Goal: Find specific page/section: Find specific page/section

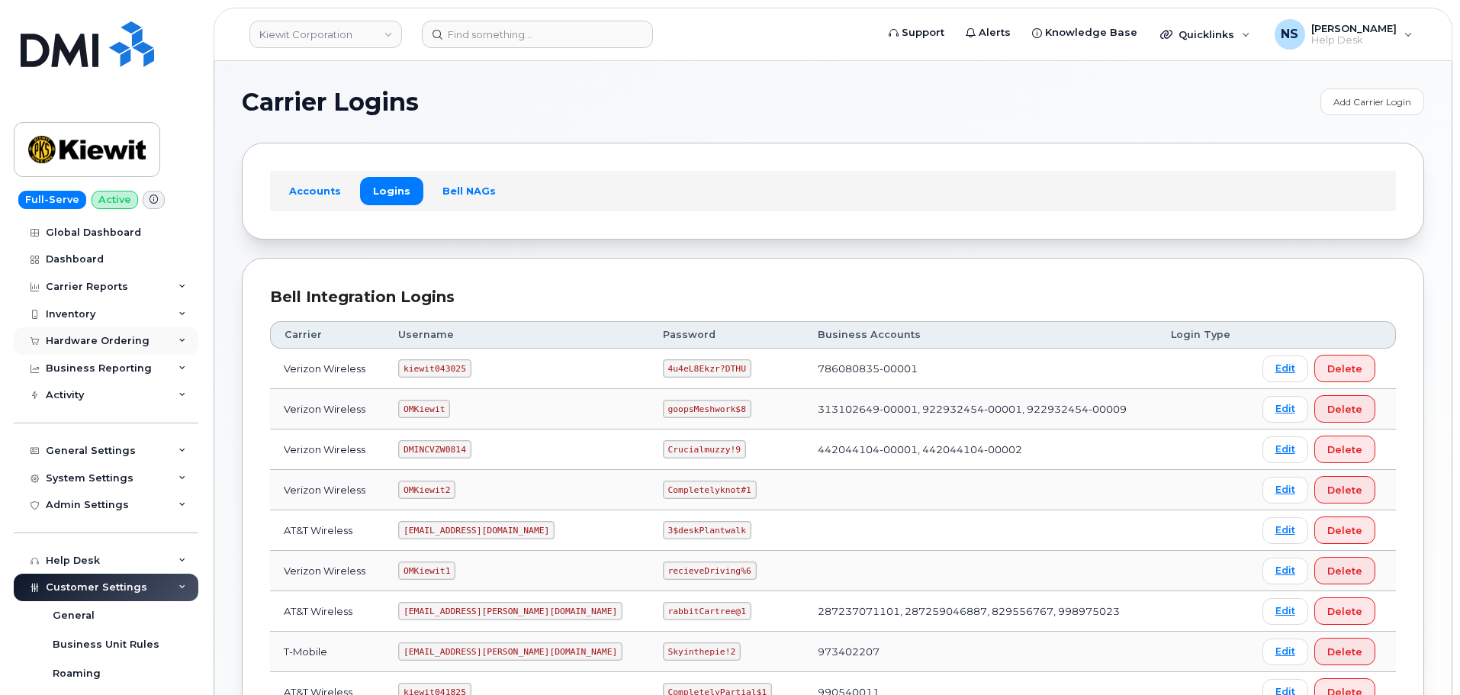
click at [81, 332] on div "Hardware Ordering" at bounding box center [106, 340] width 185 height 27
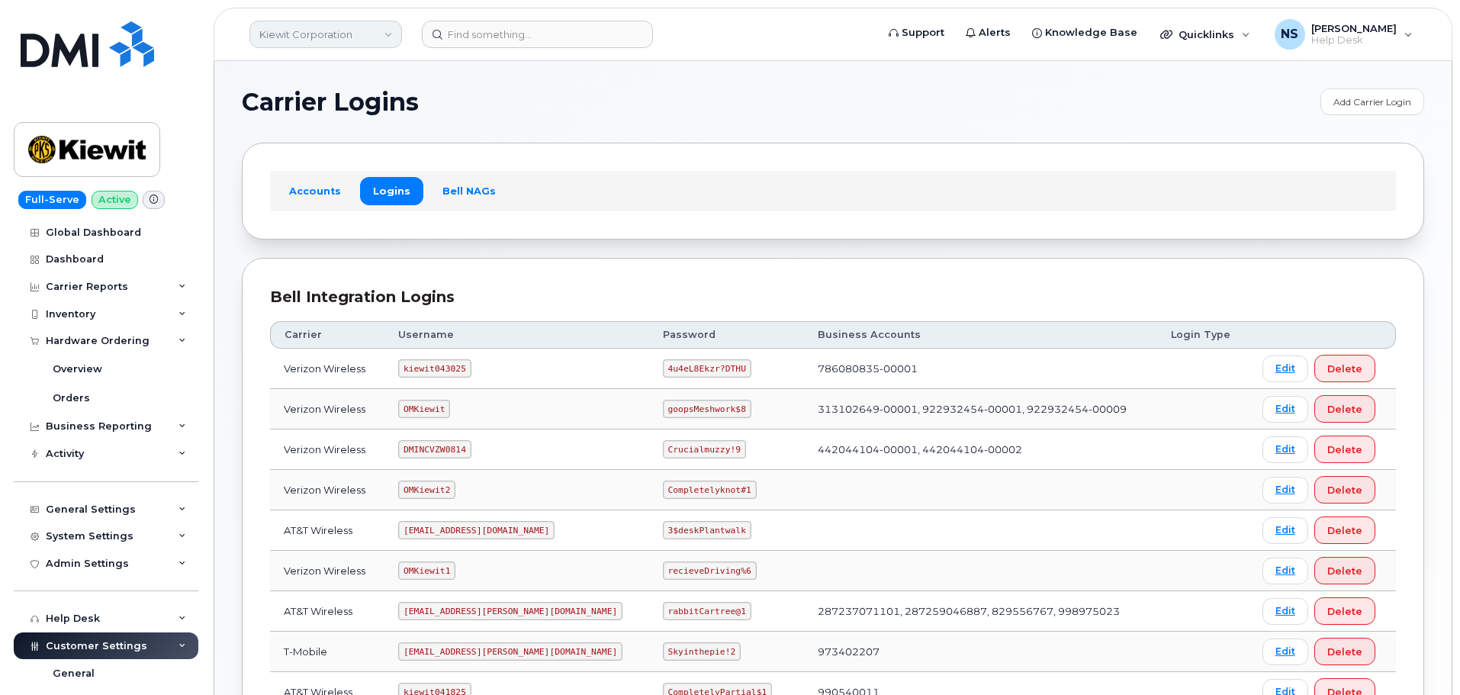
click at [329, 41] on link "Kiewit Corporation" at bounding box center [325, 34] width 153 height 27
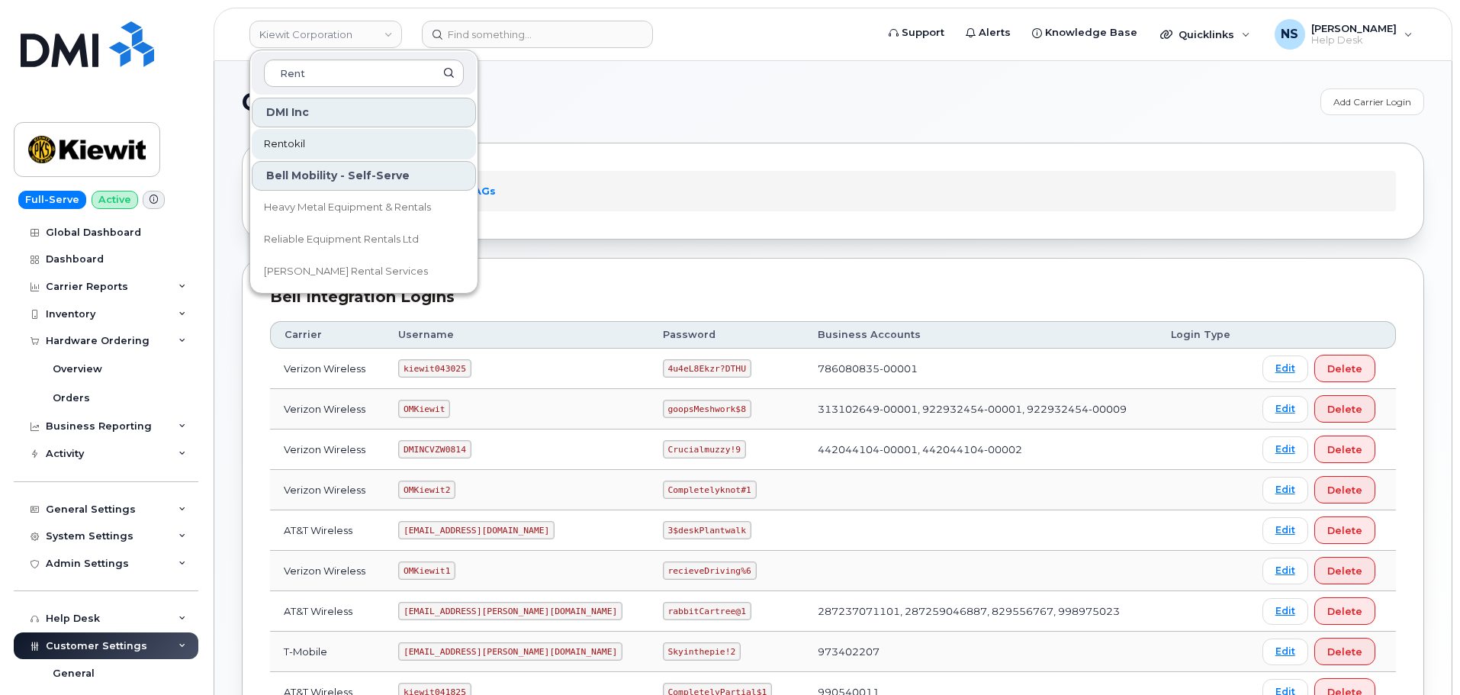
type input "Rent"
click at [306, 143] on link "Rentokil" at bounding box center [364, 144] width 224 height 31
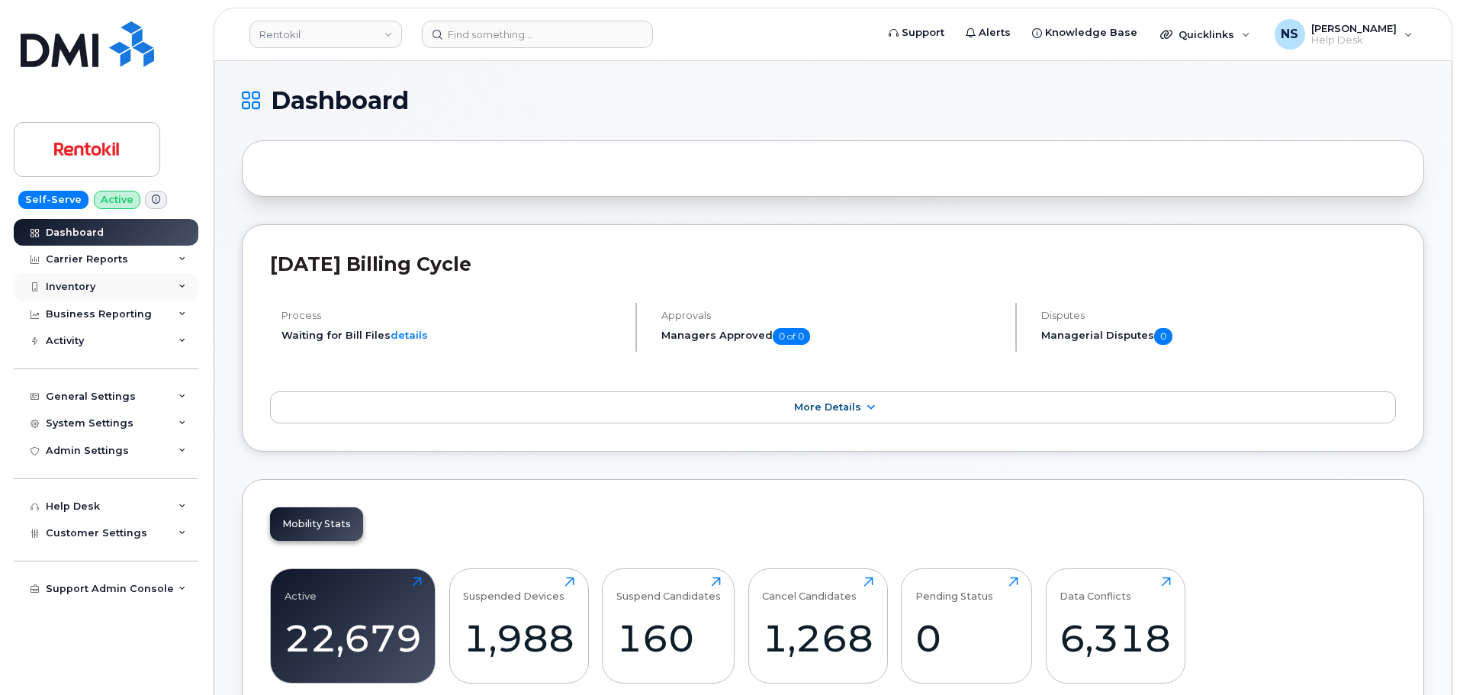
click at [110, 283] on div "Inventory" at bounding box center [106, 286] width 185 height 27
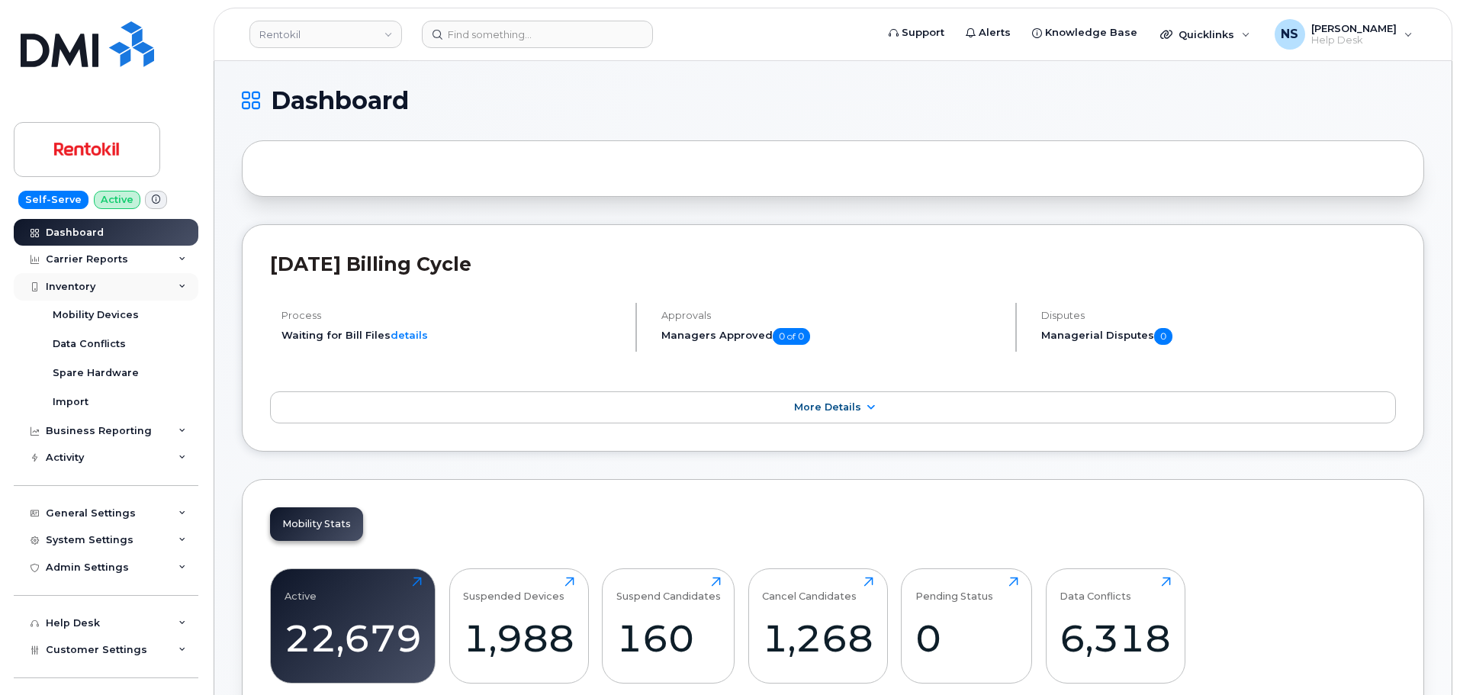
click at [110, 283] on div "Inventory" at bounding box center [106, 286] width 185 height 27
